Goal: Information Seeking & Learning: Find specific fact

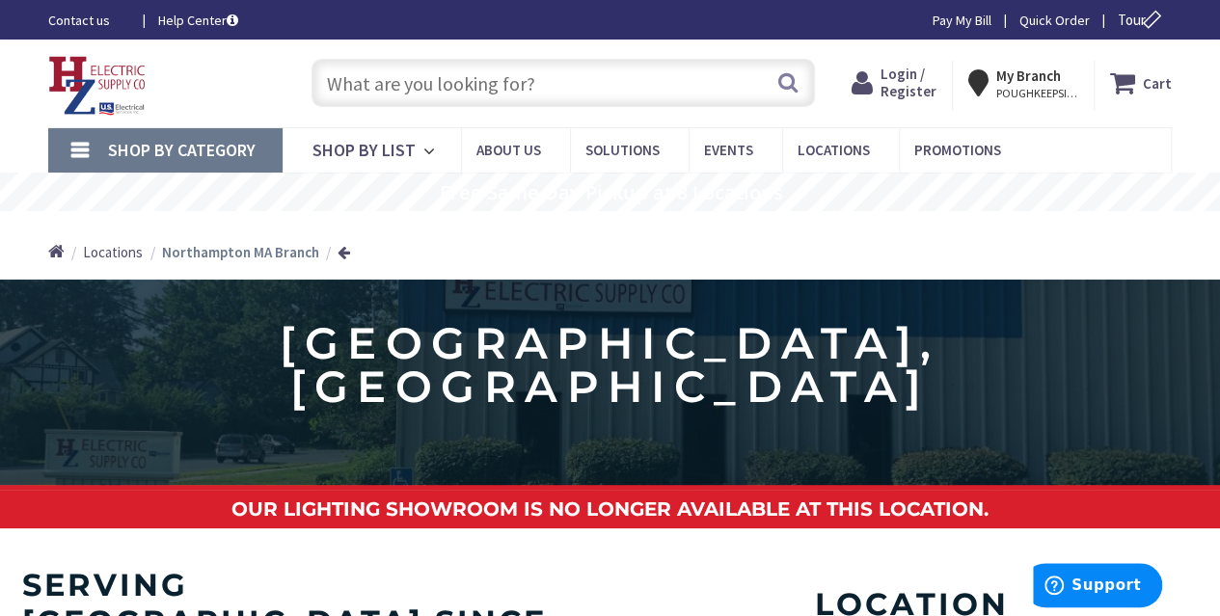
click at [532, 78] on input "text" at bounding box center [564, 83] width 504 height 48
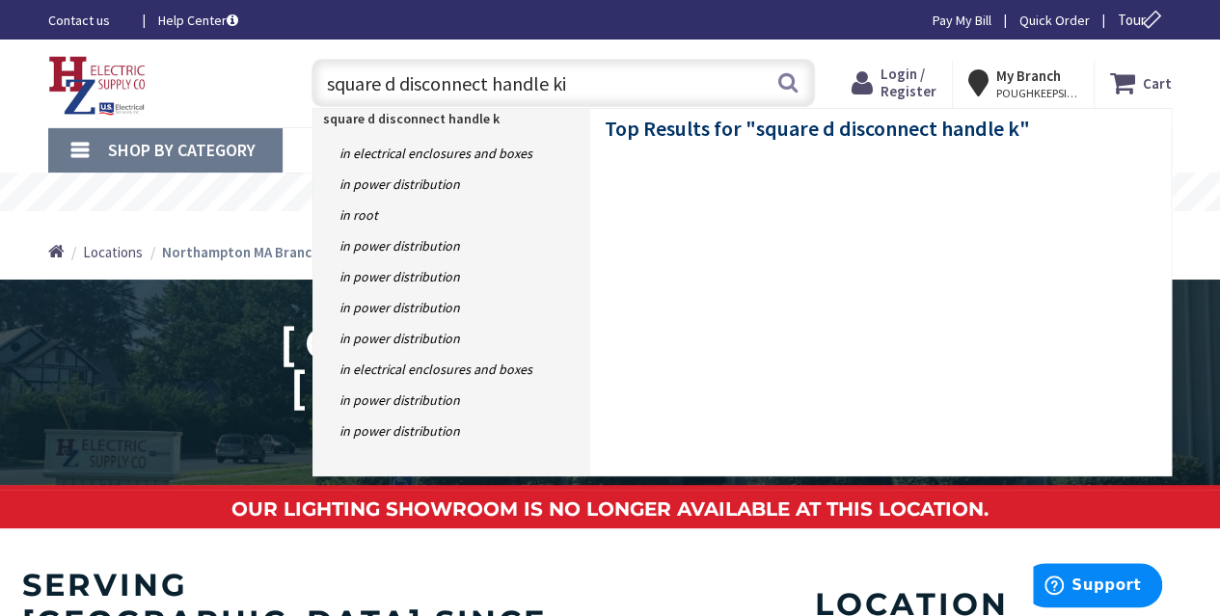
type input "square d disconnect handle kit"
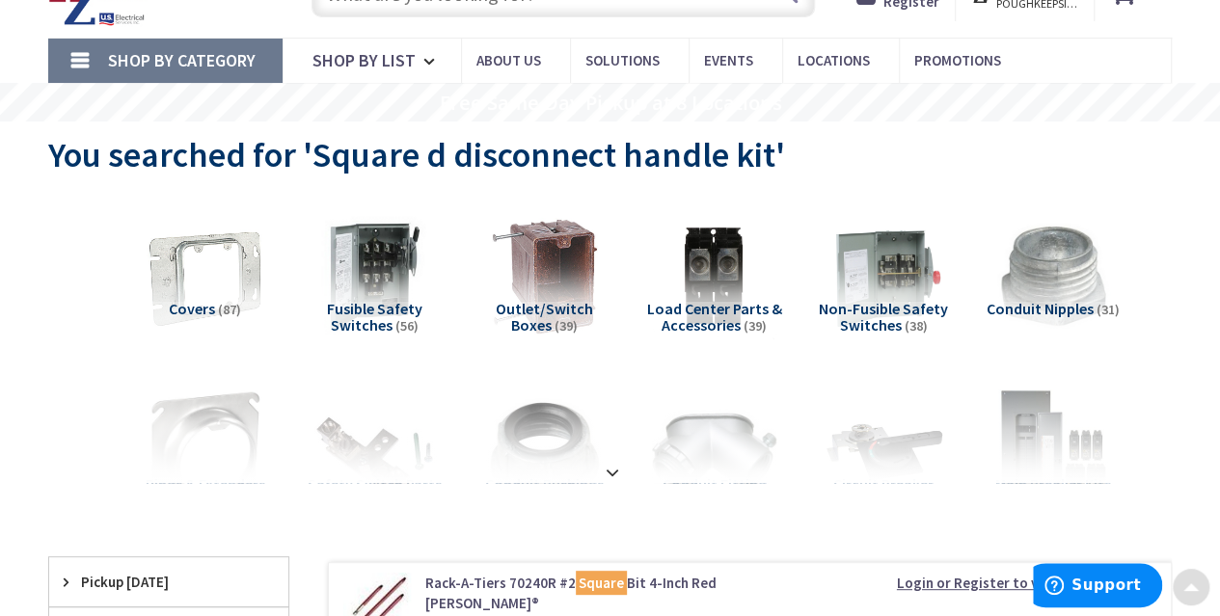
scroll to position [87, 0]
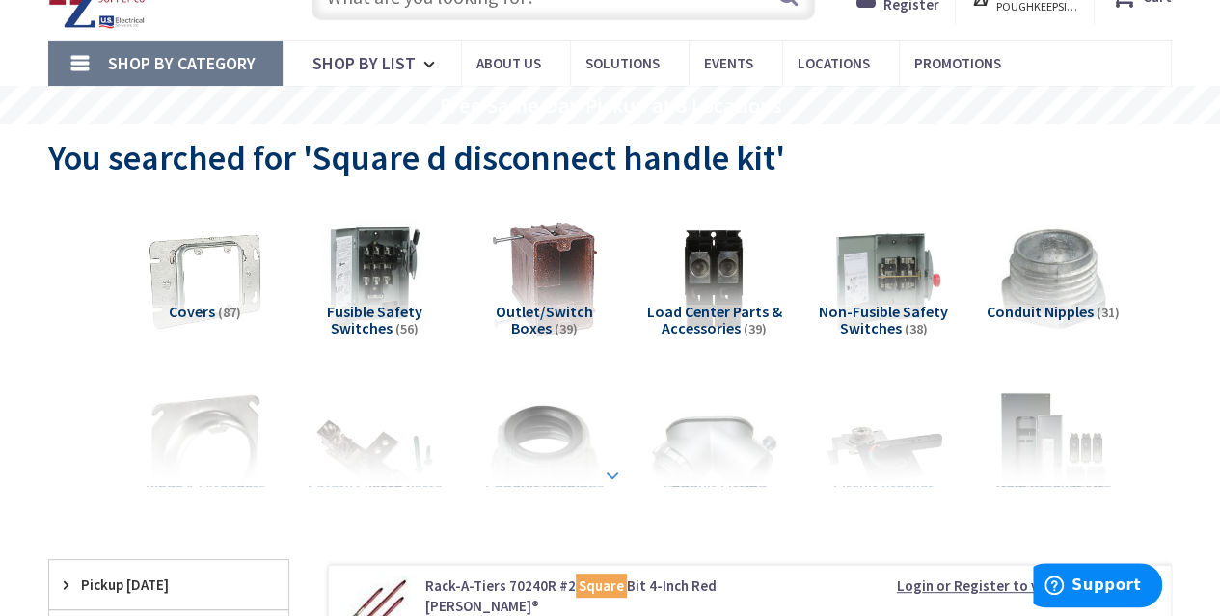
click at [623, 477] on strong at bounding box center [612, 475] width 23 height 21
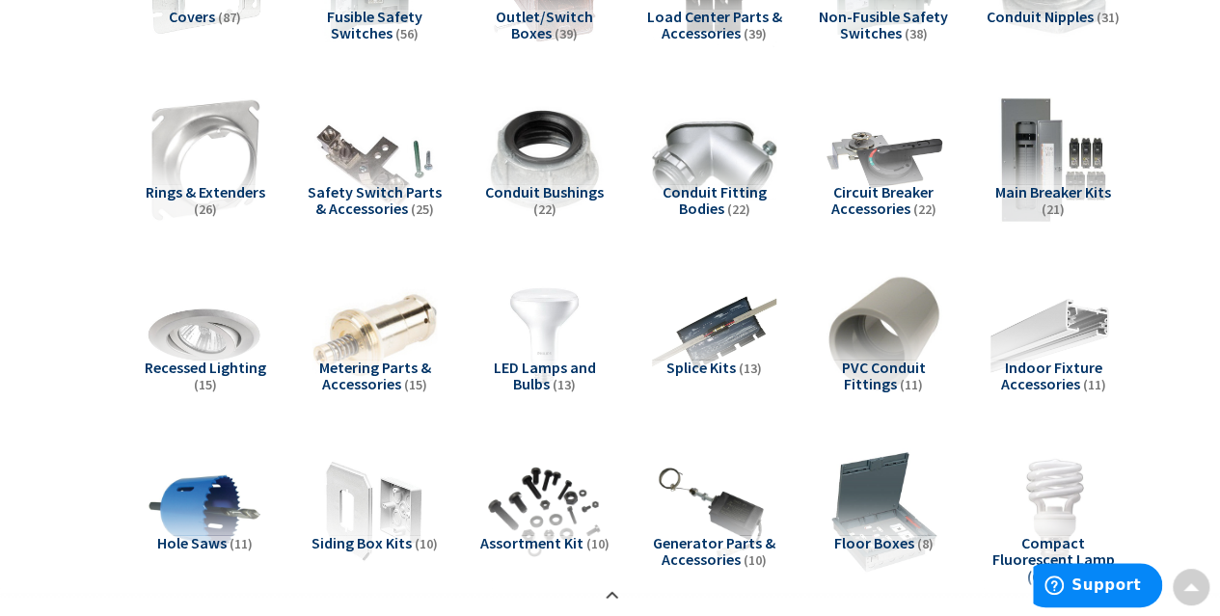
scroll to position [0, 0]
